Goal: Check status: Check status

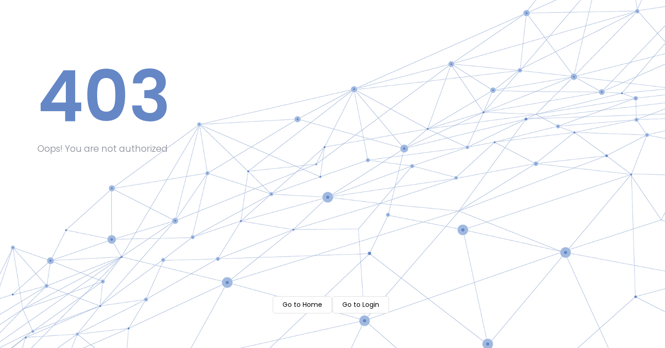
click at [297, 300] on m-button "Go to Home" at bounding box center [302, 304] width 59 height 17
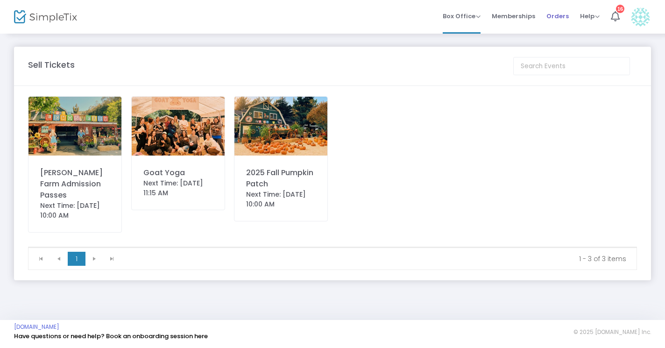
click at [557, 13] on span "Orders" at bounding box center [557, 16] width 22 height 24
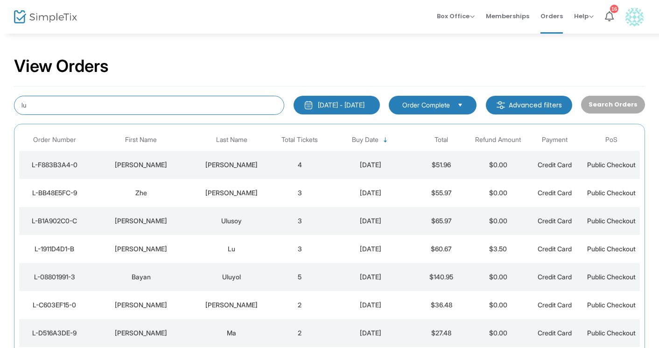
click at [64, 104] on input "lu" at bounding box center [149, 105] width 270 height 19
paste input "L-561CDECB-F"
type input "L-561CDECB-F"
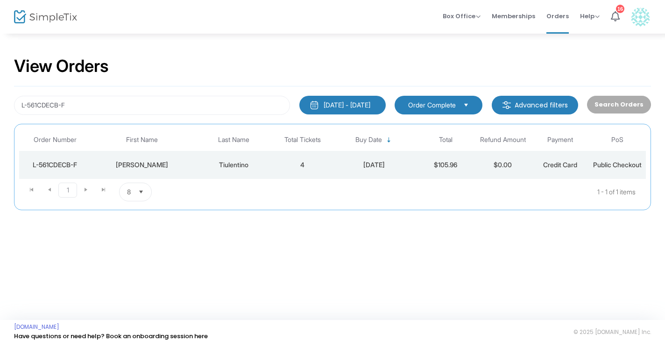
click at [249, 162] on div "Tiulentino" at bounding box center [234, 164] width 76 height 9
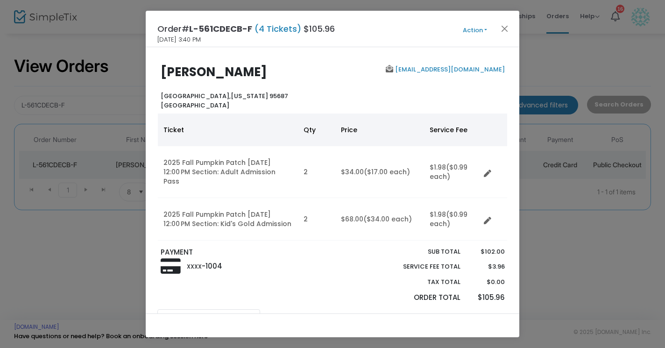
click at [546, 49] on ngb-modal-window "Order# L-561CDECB-F (4 Tickets) $105.96 [DATE] 3:40 PM Action Mark Admitted Edi…" at bounding box center [332, 174] width 665 height 348
click at [502, 27] on button "Close" at bounding box center [505, 28] width 12 height 12
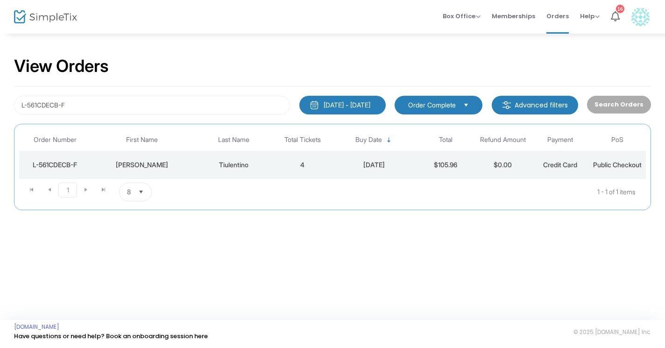
click at [302, 164] on td "4" at bounding box center [302, 165] width 57 height 28
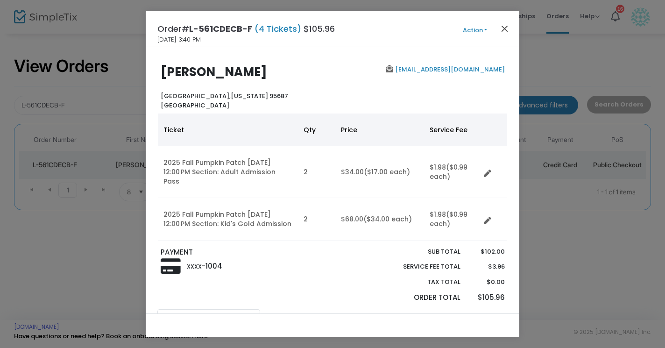
click at [506, 28] on button "Close" at bounding box center [505, 28] width 12 height 12
